Goal: Information Seeking & Learning: Learn about a topic

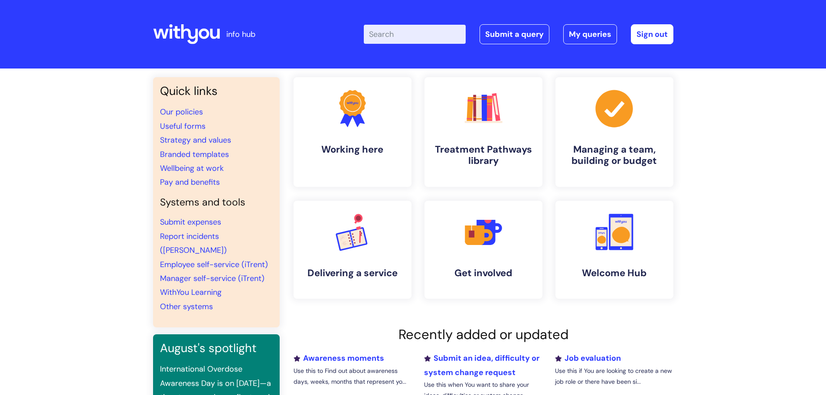
click at [396, 32] on input "Enter your search term here..." at bounding box center [415, 34] width 102 height 19
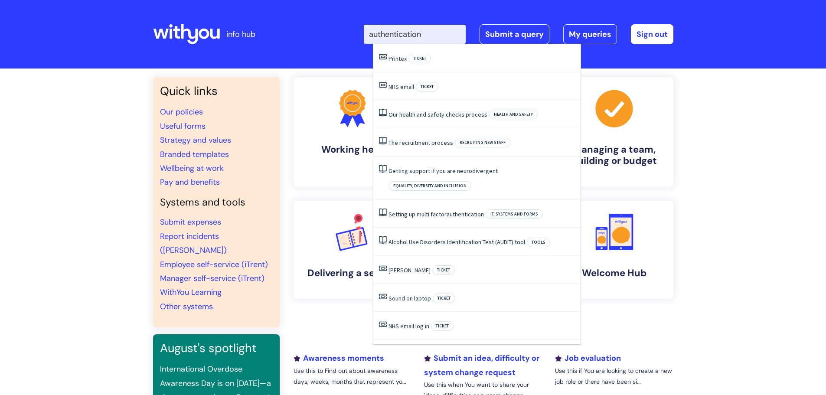
type input "authentication"
click button "Search" at bounding box center [0, 0] width 0 height 0
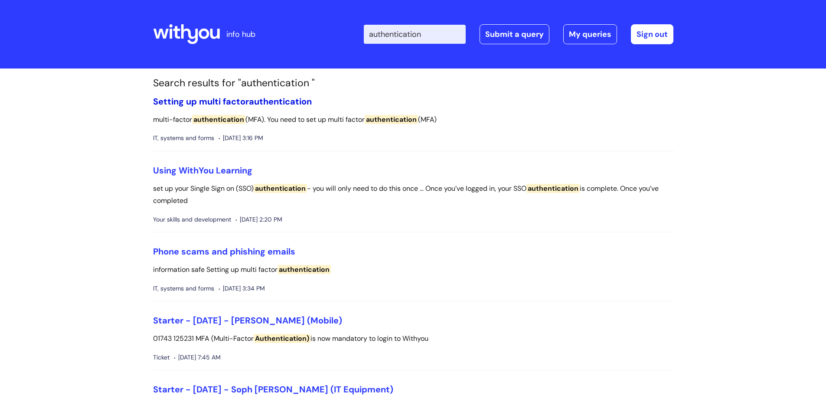
click at [261, 103] on span "authentication" at bounding box center [280, 101] width 63 height 11
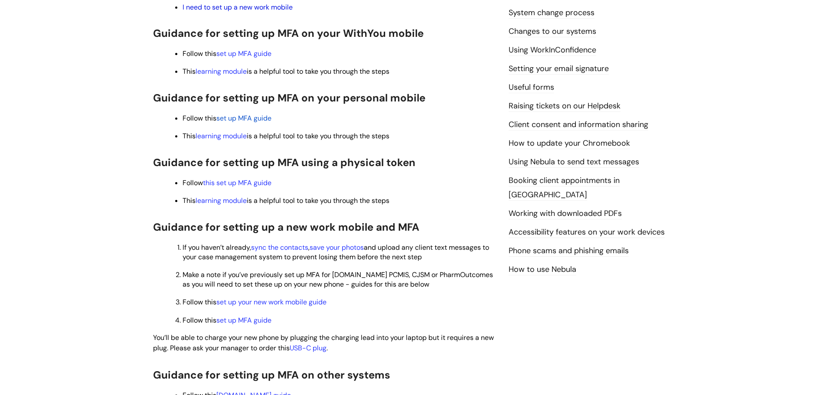
scroll to position [340, 0]
click at [235, 119] on span "set up MFA guide" at bounding box center [243, 118] width 55 height 9
